Goal: Task Accomplishment & Management: Complete application form

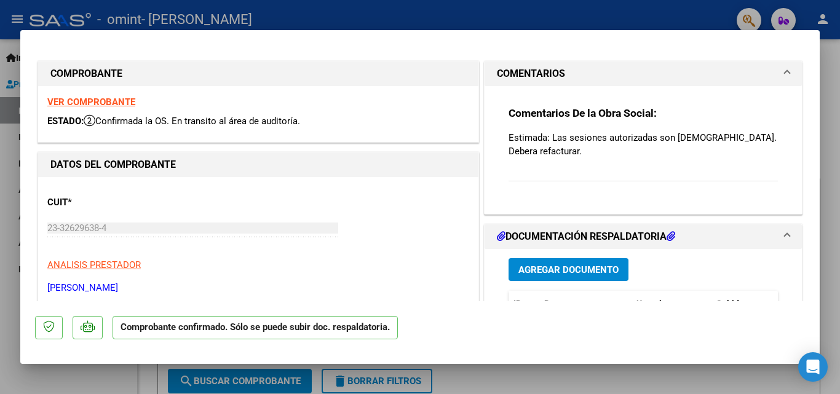
click at [111, 97] on strong "VER COMPROBANTE" at bounding box center [91, 102] width 88 height 11
click at [591, 258] on button "Agregar Documento" at bounding box center [568, 269] width 120 height 23
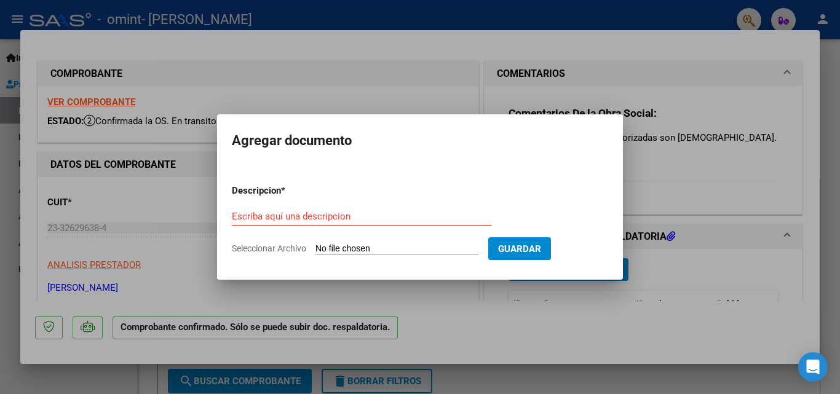
click at [395, 244] on input "Seleccionar Archivo" at bounding box center [396, 249] width 163 height 12
type input "C:\fakepath\23326296384_011_00002_00000407.pdf"
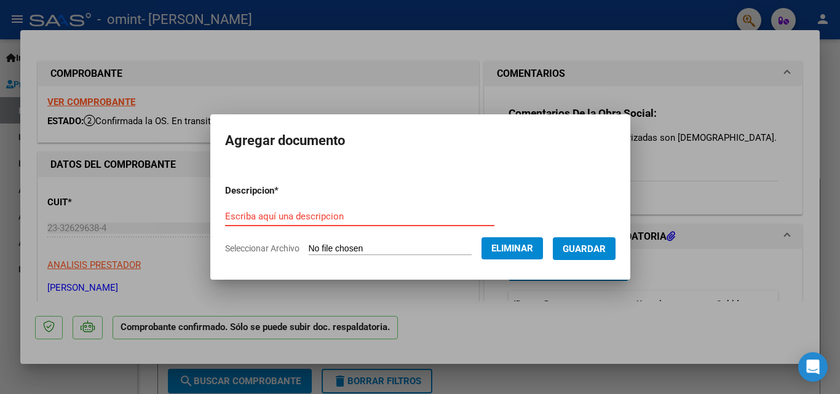
click at [347, 217] on input "Escriba aquí una descripcion" at bounding box center [359, 216] width 269 height 11
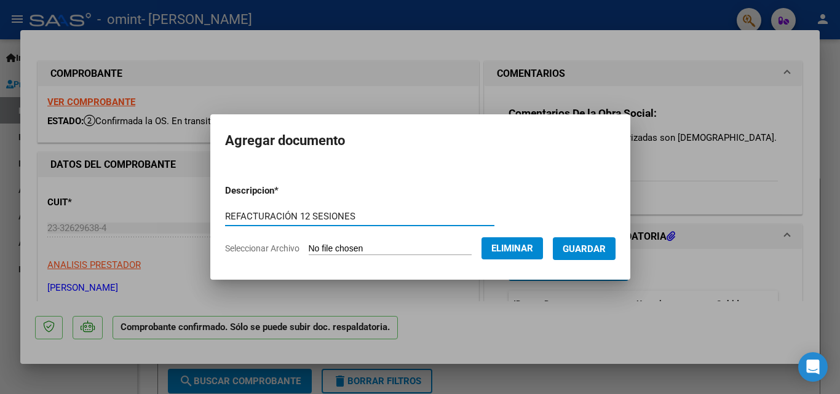
type input "REFACTURACIÓN 12 SESIONES"
click at [606, 251] on span "Guardar" at bounding box center [583, 248] width 43 height 11
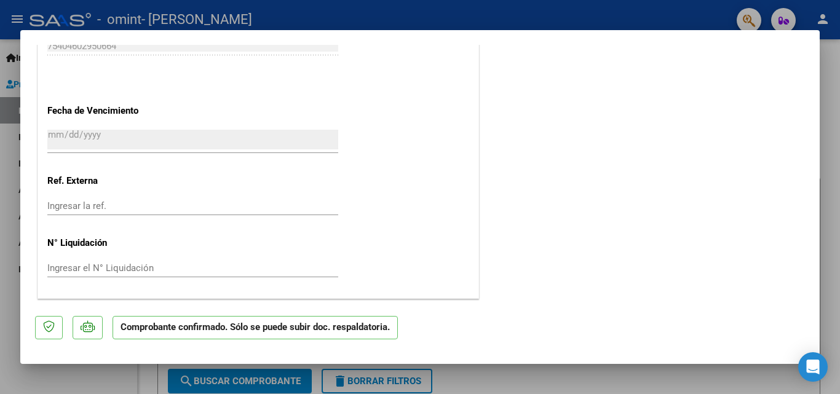
scroll to position [152, 0]
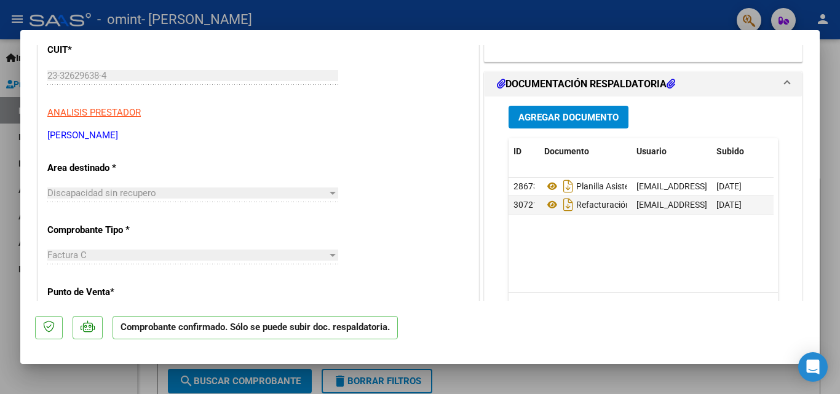
click at [698, 14] on div at bounding box center [420, 197] width 840 height 394
type input "$ 0,00"
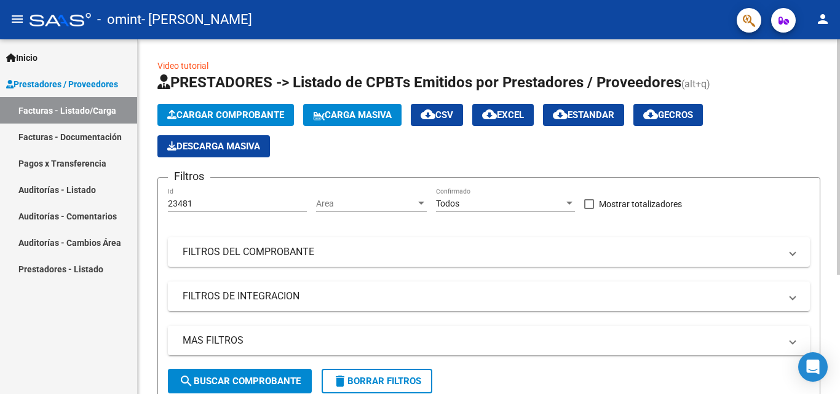
click at [219, 114] on span "Cargar Comprobante" at bounding box center [225, 114] width 117 height 11
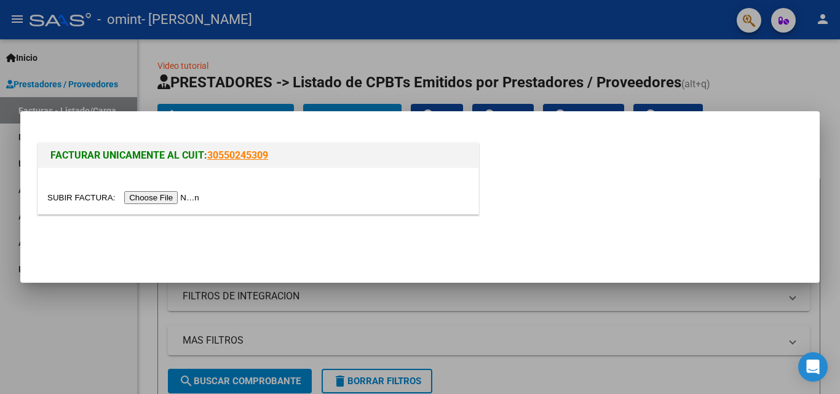
click at [199, 198] on input "file" at bounding box center [125, 197] width 156 height 13
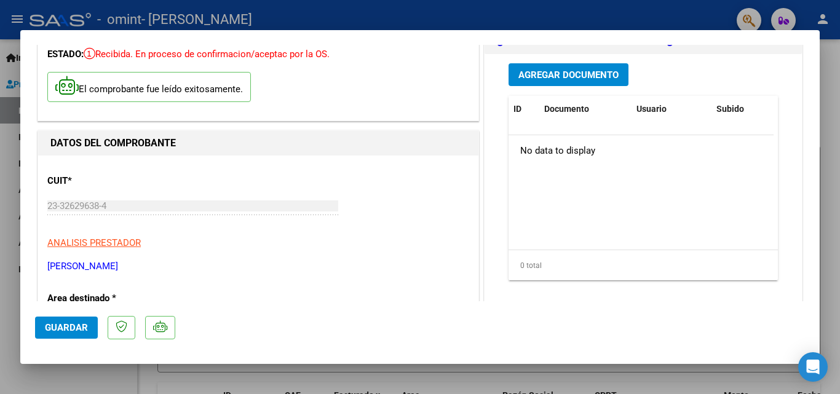
scroll to position [0, 0]
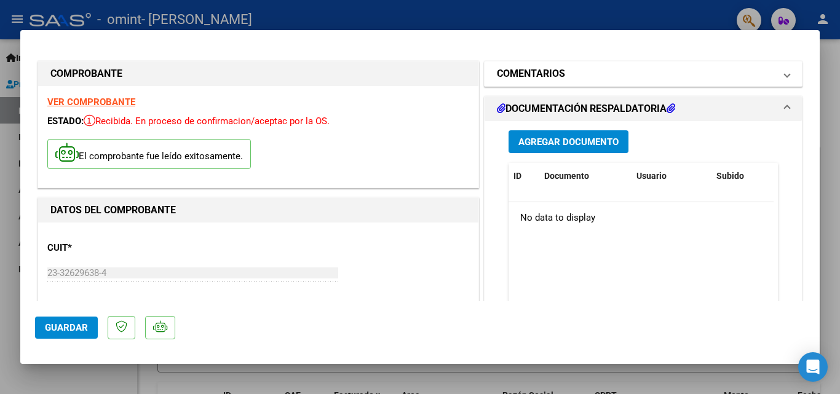
click at [772, 74] on span "COMENTARIOS" at bounding box center [641, 73] width 288 height 15
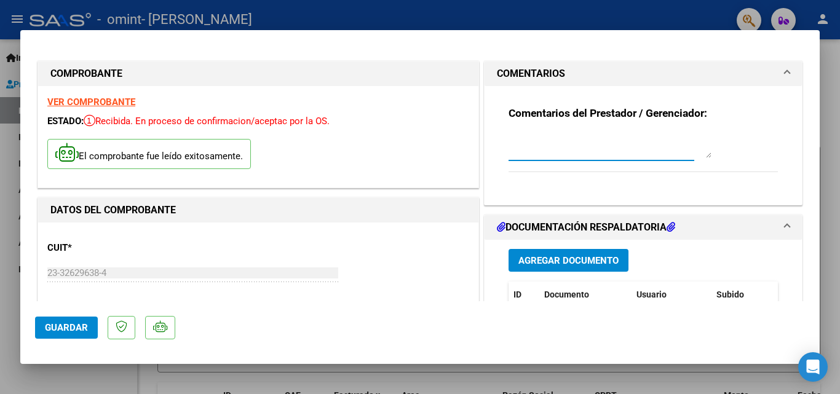
click at [662, 146] on textarea at bounding box center [609, 145] width 203 height 25
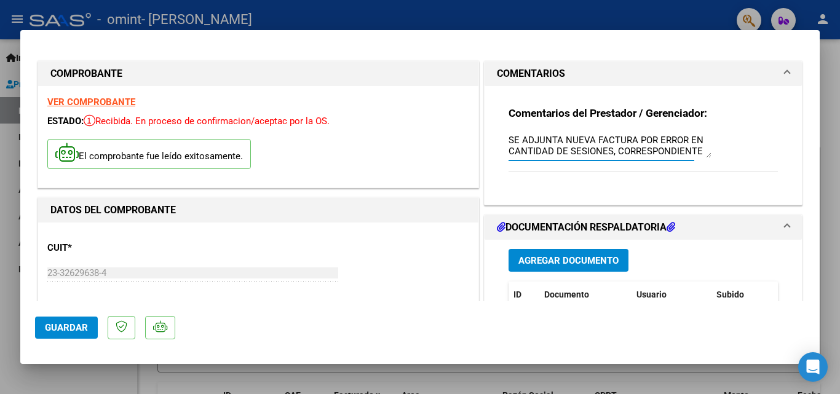
click at [631, 141] on textarea "SE ADJUNTA NUEVA FACTURA POR ERROR EN CANTIDAD DE SESIONES, CORRESPONDIENTE AL …" at bounding box center [609, 145] width 203 height 25
type textarea "SE ADJUNTA NUEVA FACTURA A PEDIDO DE OMINT POR ERROR EN CANTIDAD DE SESIONES, C…"
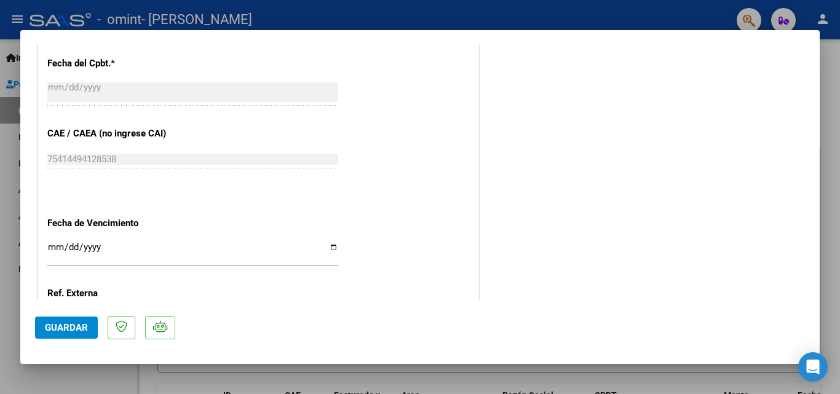
scroll to position [726, 0]
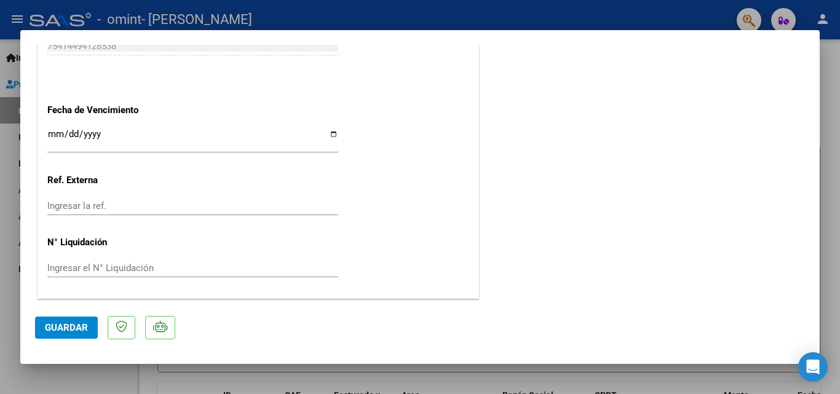
click at [86, 328] on span "Guardar" at bounding box center [66, 327] width 43 height 11
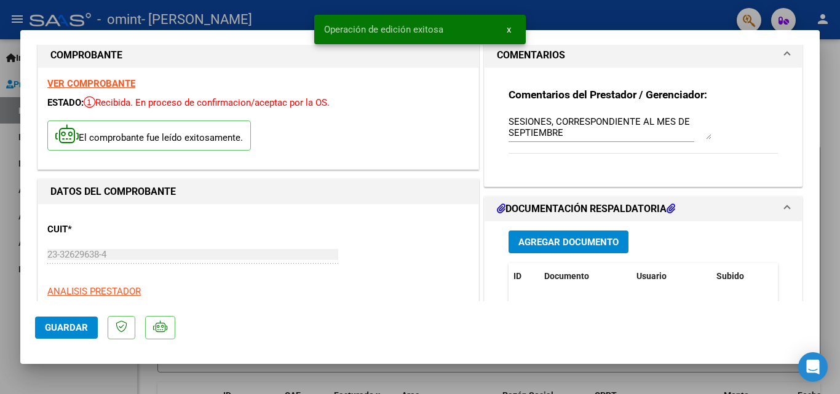
scroll to position [0, 0]
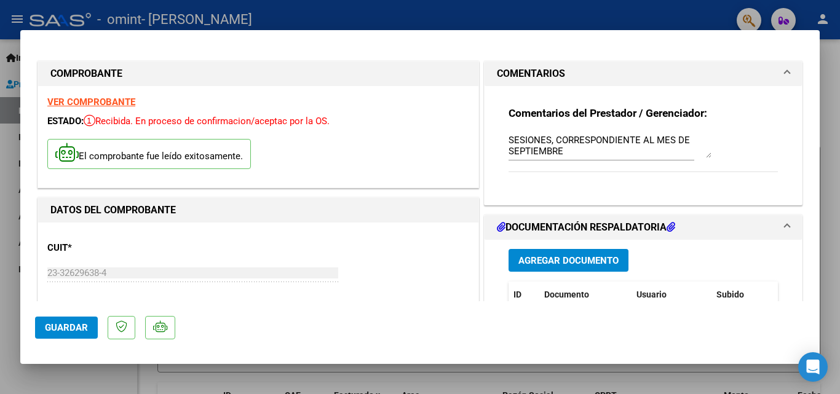
click at [784, 68] on span at bounding box center [786, 73] width 5 height 15
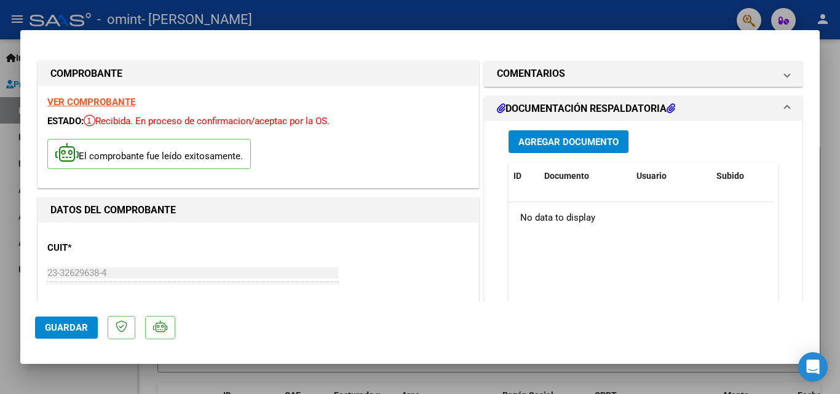
click at [780, 106] on mat-expansion-panel-header "DOCUMENTACIÓN RESPALDATORIA" at bounding box center [642, 109] width 317 height 25
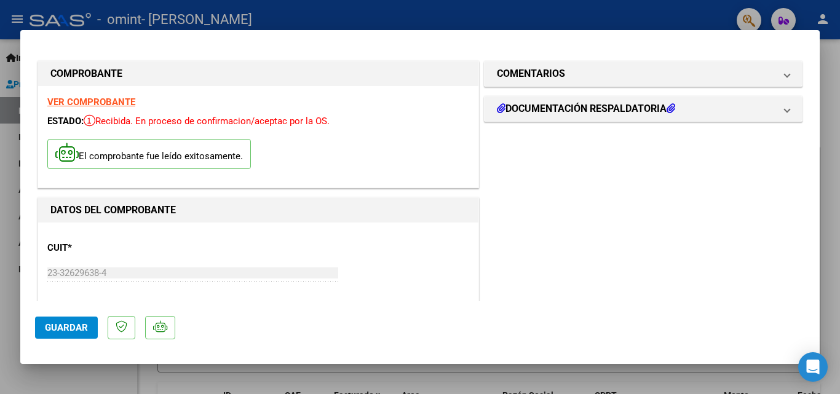
click at [654, 12] on div at bounding box center [420, 197] width 840 height 394
type input "$ 0,00"
